Goal: Use online tool/utility: Utilize a website feature to perform a specific function

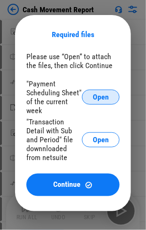
click at [101, 102] on button "Open" at bounding box center [101, 97] width 38 height 15
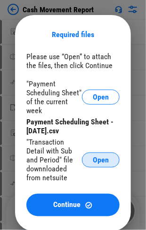
click at [99, 121] on button "Open" at bounding box center [101, 160] width 38 height 15
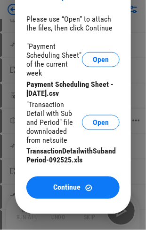
click at [60, 121] on span "Continue" at bounding box center [67, 188] width 27 height 8
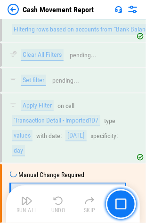
scroll to position [4000, 0]
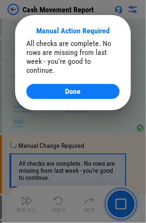
click at [72, 88] on span "Done" at bounding box center [72, 92] width 15 height 8
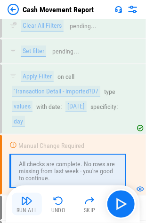
click at [20, 121] on div "Run All" at bounding box center [26, 211] width 21 height 6
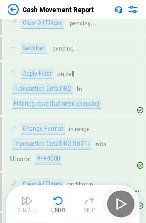
scroll to position [4829, 0]
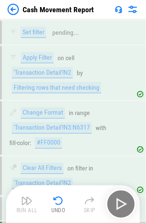
click at [12, 7] on img at bounding box center [13, 9] width 11 height 11
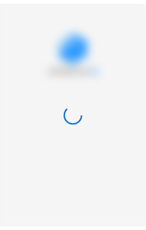
scroll to position [0, 0]
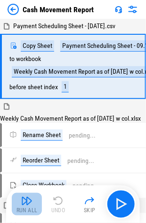
click at [25, 204] on img "button" at bounding box center [26, 200] width 11 height 11
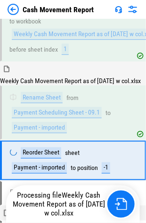
scroll to position [93, 0]
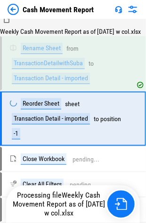
scroll to position [335, 0]
